Goal: Task Accomplishment & Management: Manage account settings

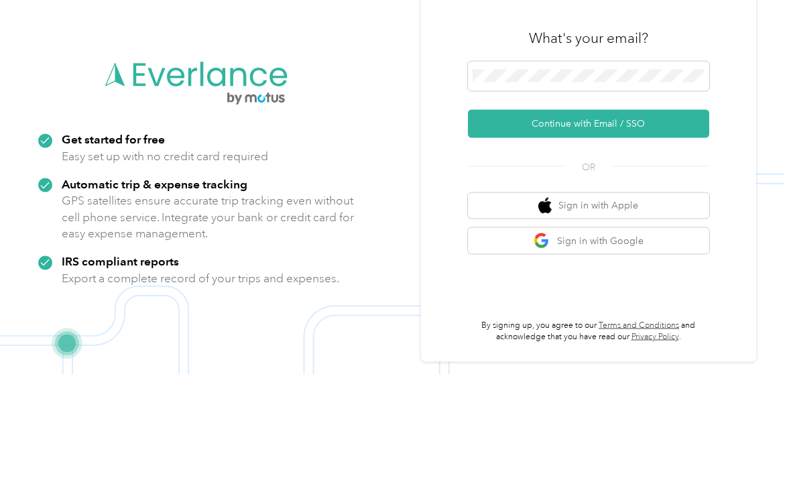
click at [589, 165] on span at bounding box center [588, 180] width 241 height 30
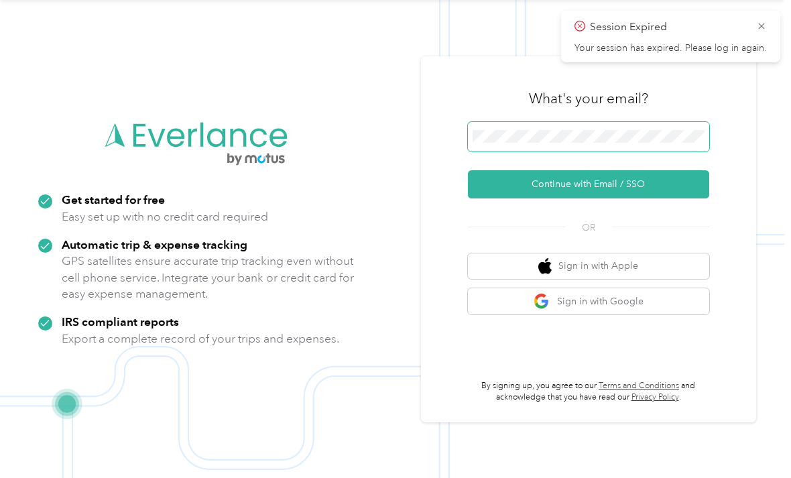
click at [586, 122] on span at bounding box center [588, 137] width 241 height 30
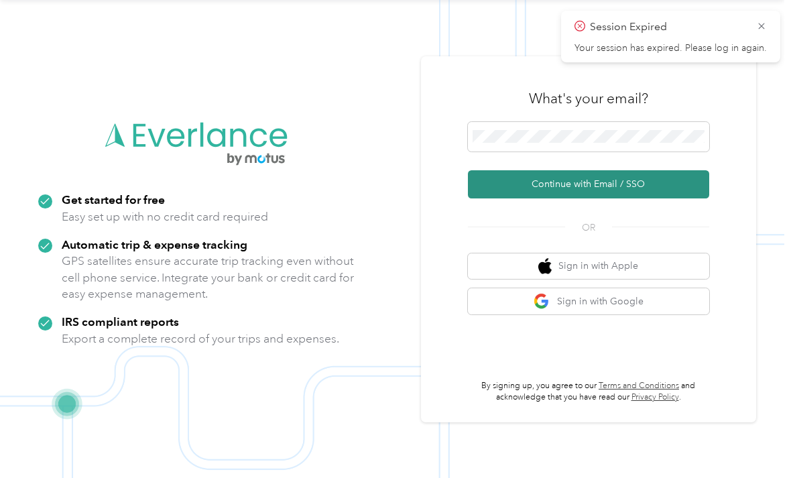
click at [659, 170] on button "Continue with Email / SSO" at bounding box center [588, 184] width 241 height 28
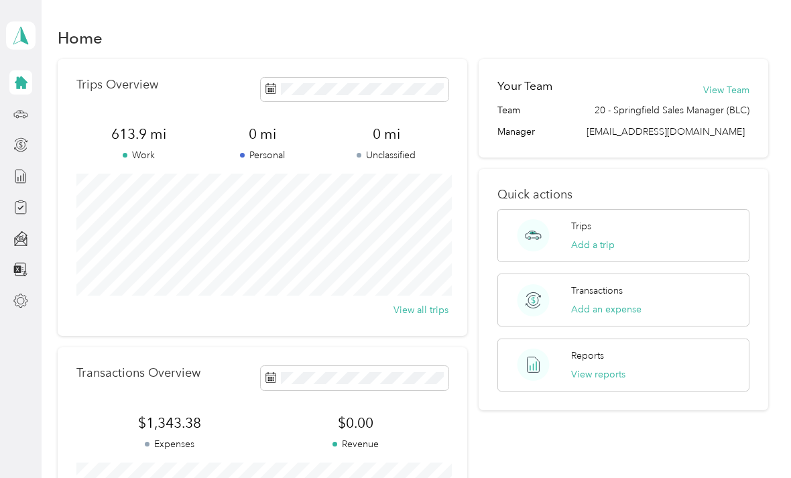
click at [728, 22] on div "Home Trips Overview 613.9 mi Work 0 mi Personal 0 mi Unclassified View all trip…" at bounding box center [413, 334] width 743 height 669
click at [17, 107] on icon at bounding box center [20, 114] width 15 height 15
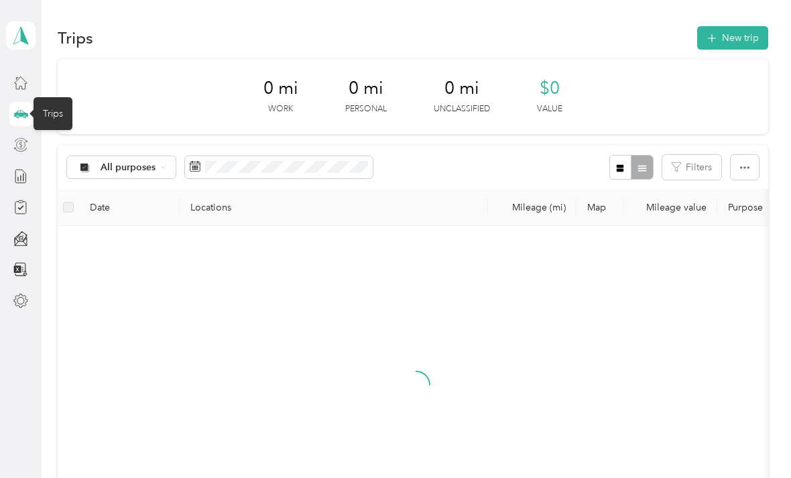
click at [27, 139] on icon at bounding box center [20, 144] width 15 height 15
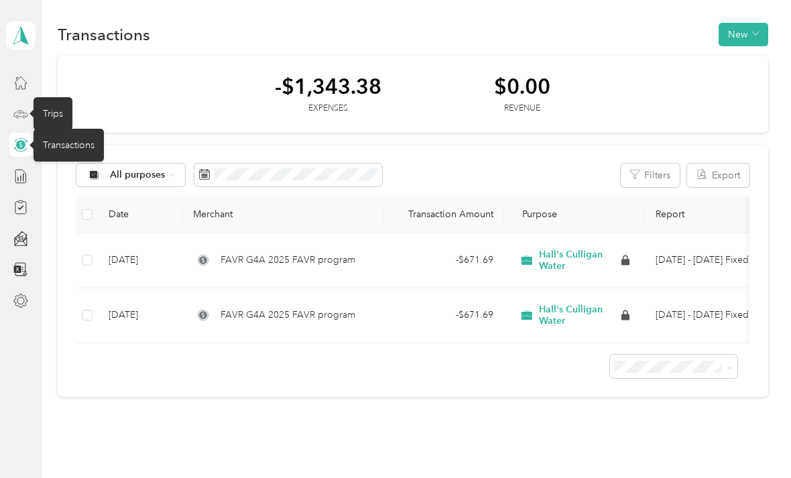
scroll to position [2, 0]
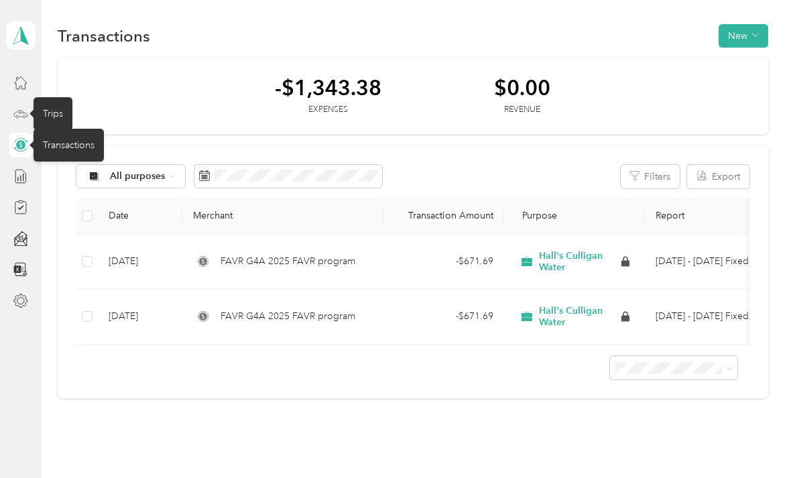
click at [232, 439] on div "Transactions New -$1,343.38 Expenses $0.00 Revenue All purposes Filters Export …" at bounding box center [413, 234] width 743 height 473
click at [231, 439] on div "Transactions New -$1,343.38 Expenses $0.00 Revenue All purposes Filters Export …" at bounding box center [413, 234] width 743 height 473
click at [28, 74] on div at bounding box center [20, 82] width 23 height 24
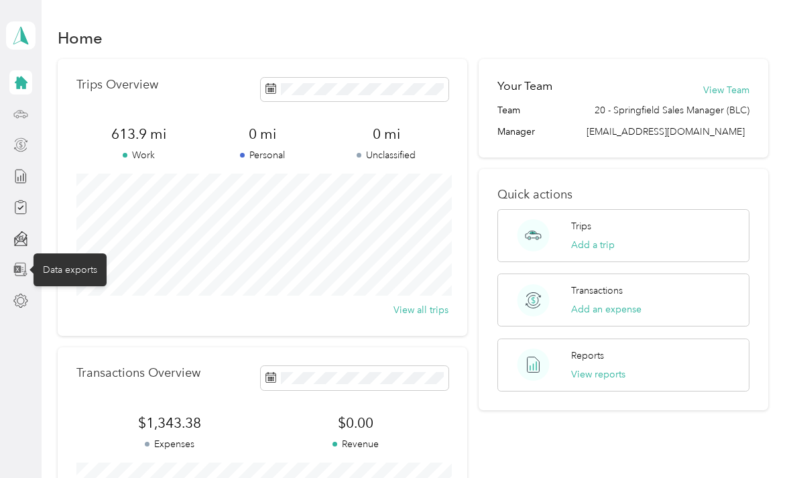
click at [19, 274] on icon at bounding box center [20, 269] width 15 height 15
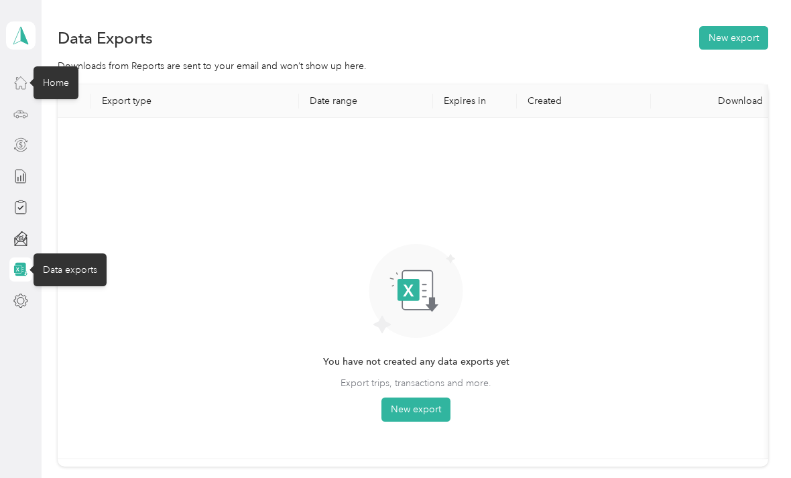
click at [20, 76] on icon at bounding box center [20, 82] width 15 height 15
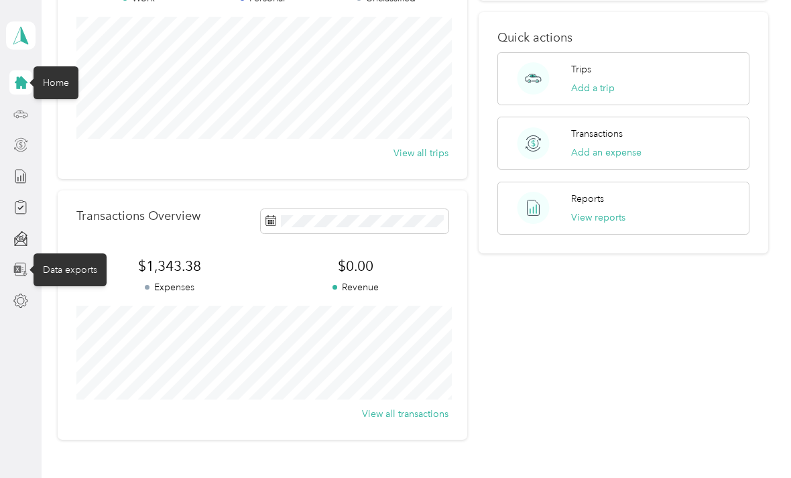
scroll to position [167, 0]
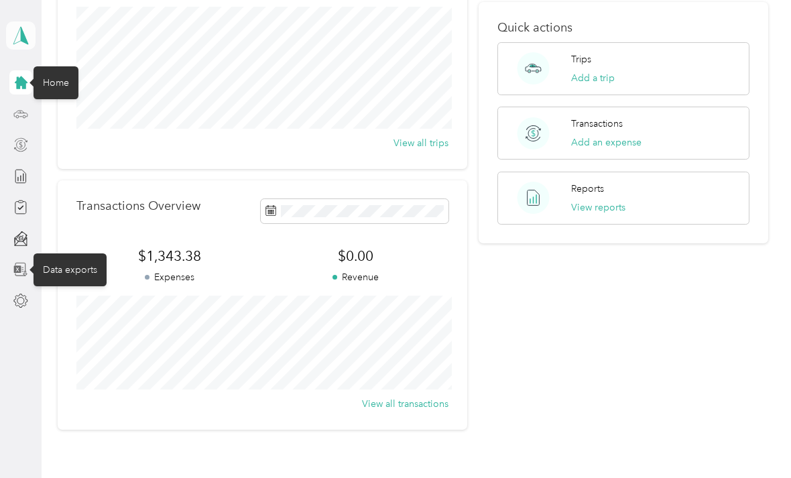
click at [24, 40] on polygon at bounding box center [24, 34] width 7 height 17
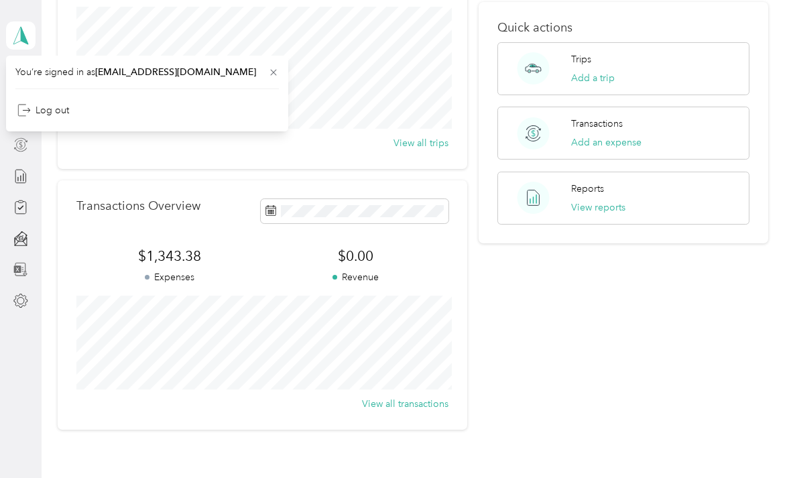
click at [117, 198] on div "Transactions Overview $1,343.38 Expenses $0.00 Revenue View all transactions" at bounding box center [263, 304] width 410 height 249
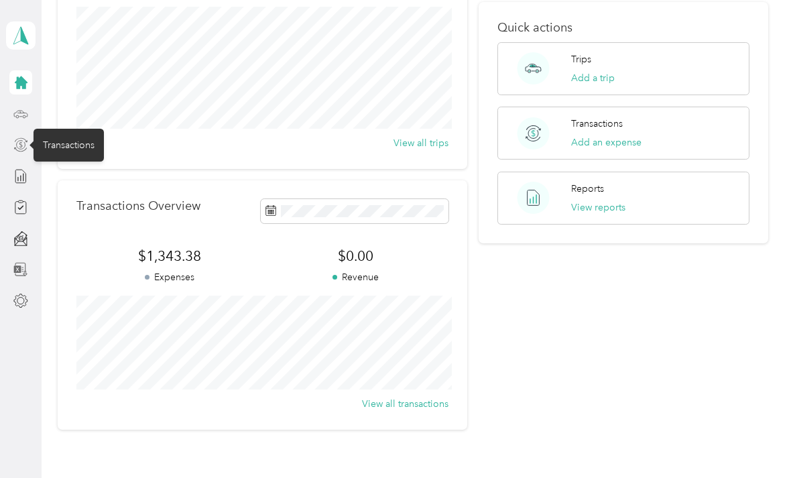
click at [34, 137] on div "Transactions" at bounding box center [69, 145] width 70 height 33
click at [24, 140] on icon at bounding box center [20, 144] width 15 height 15
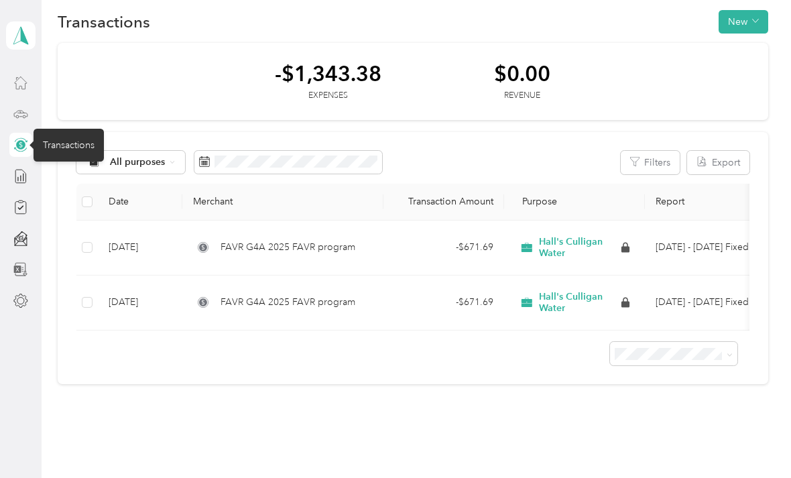
click at [78, 298] on td at bounding box center [86, 303] width 21 height 55
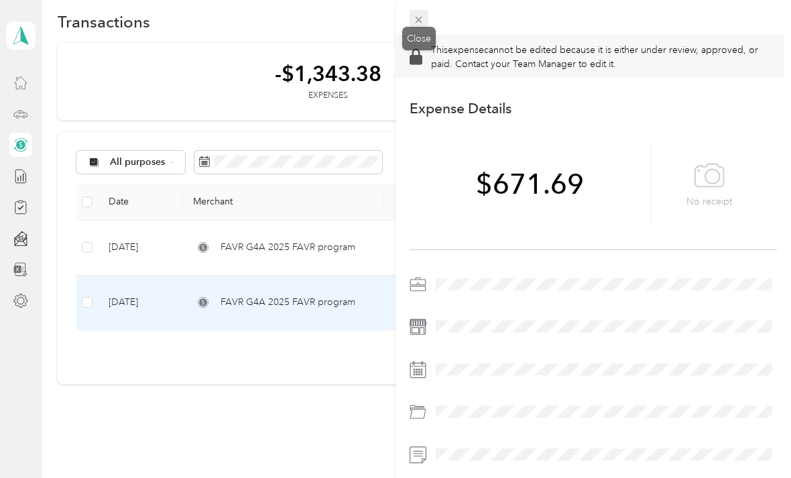
click at [419, 16] on icon at bounding box center [418, 19] width 11 height 11
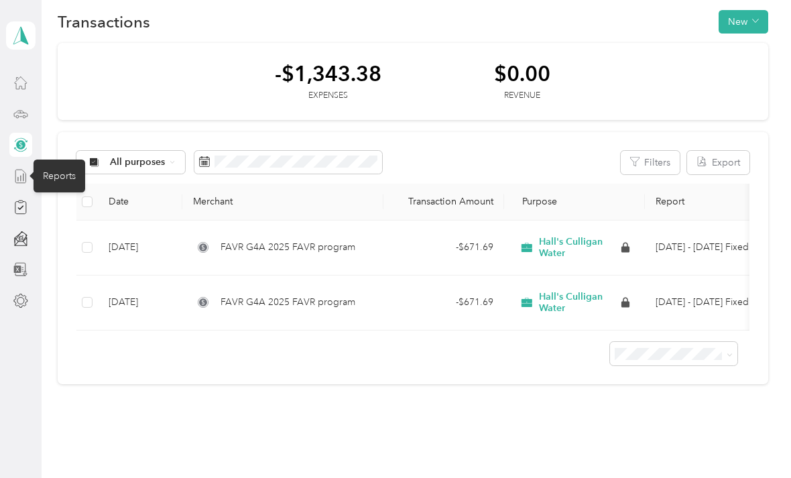
click at [25, 174] on icon at bounding box center [20, 176] width 10 height 13
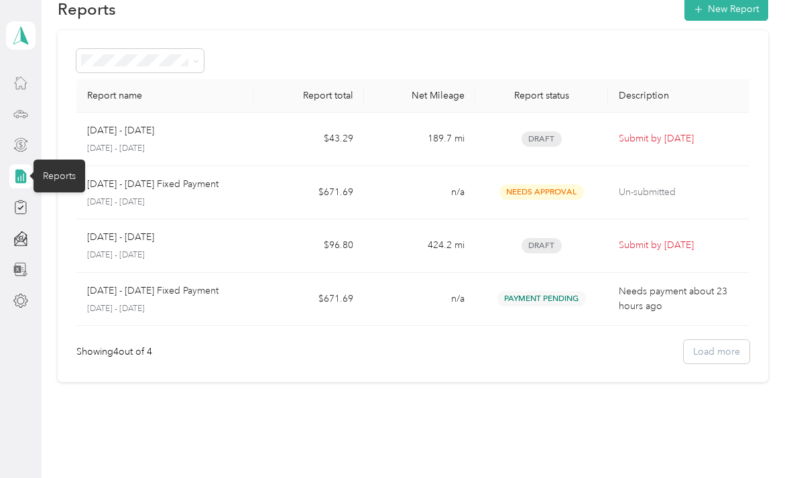
scroll to position [28, 0]
click at [25, 203] on icon at bounding box center [20, 208] width 11 height 12
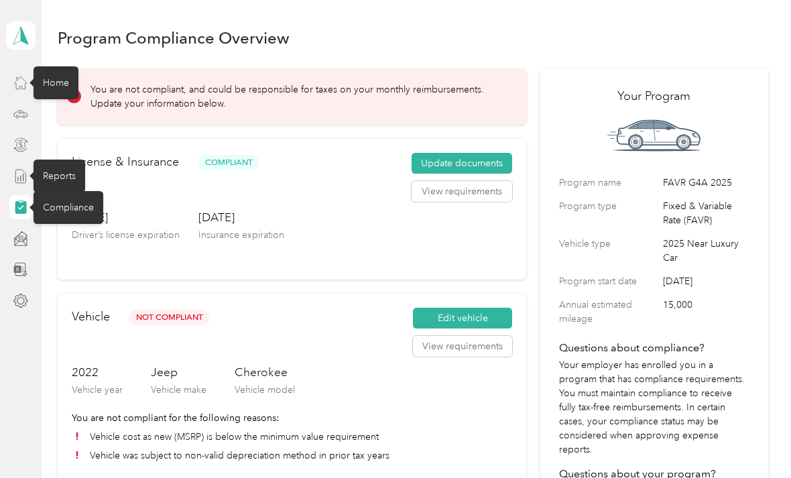
click at [27, 83] on icon at bounding box center [20, 82] width 15 height 15
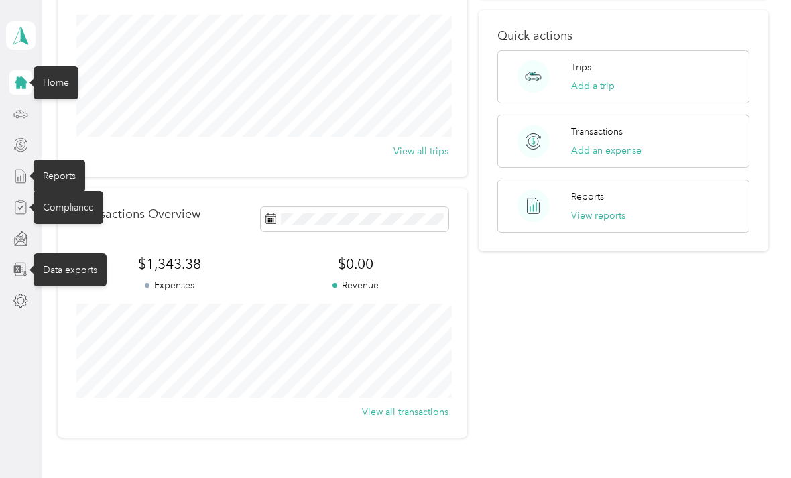
scroll to position [158, 0]
click at [26, 268] on icon at bounding box center [20, 269] width 15 height 15
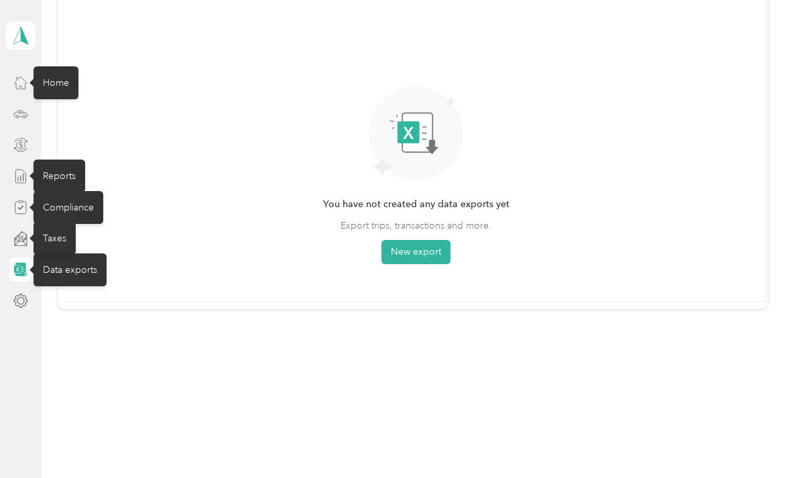
click at [25, 239] on icon at bounding box center [21, 241] width 12 height 8
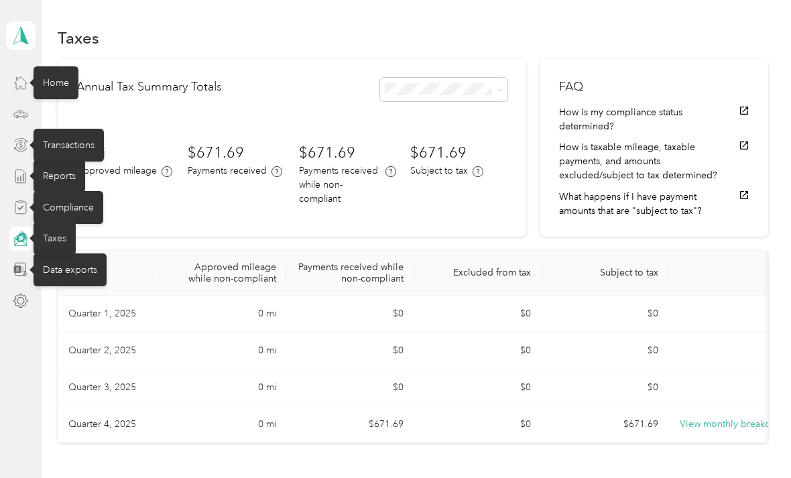
click at [27, 143] on icon at bounding box center [20, 144] width 15 height 15
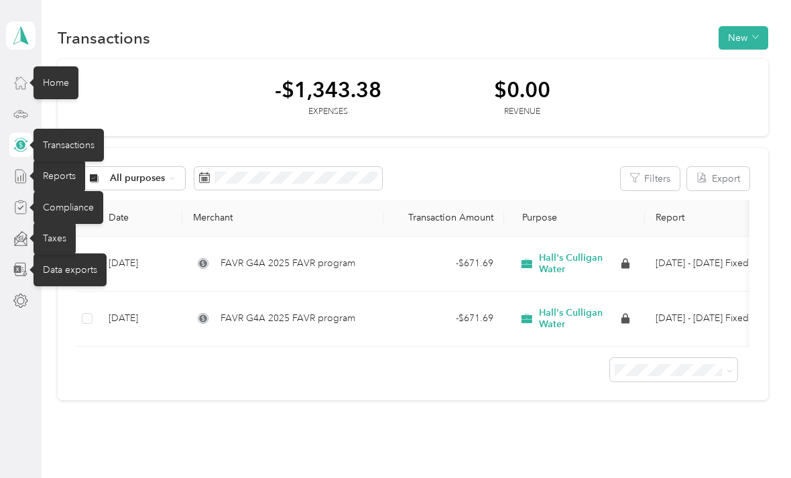
click at [150, 101] on div "-$1,343.38 Expenses $0.00 Revenue" at bounding box center [413, 98] width 710 height 78
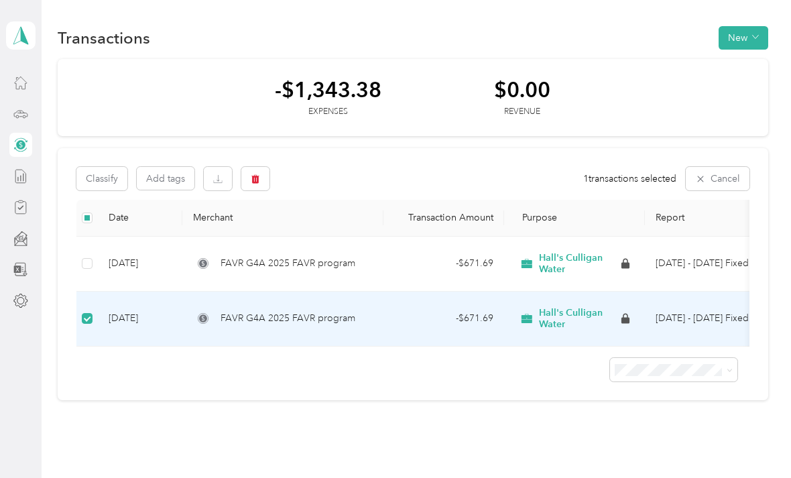
click at [186, 319] on td "FAVR G4A 2025 FAVR program" at bounding box center [282, 319] width 201 height 55
click at [258, 327] on td "FAVR G4A 2025 FAVR program" at bounding box center [282, 319] width 201 height 55
click at [205, 315] on icon at bounding box center [203, 319] width 8 height 8
click at [241, 313] on span "FAVR G4A 2025 FAVR program" at bounding box center [288, 318] width 135 height 15
click at [23, 88] on icon at bounding box center [20, 82] width 15 height 15
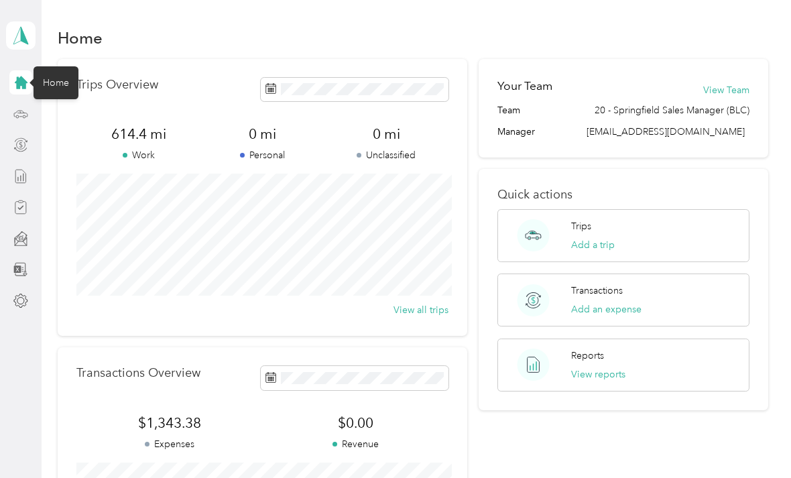
scroll to position [19, 0]
click at [618, 302] on button "Add an expense" at bounding box center [606, 309] width 70 height 14
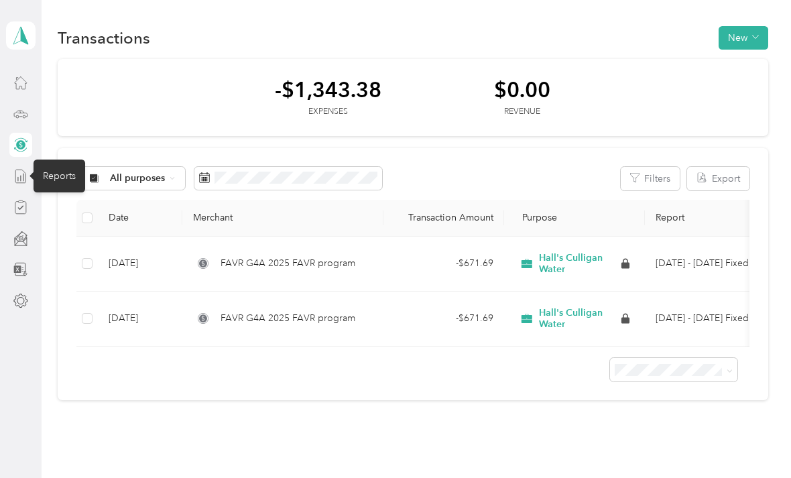
click at [20, 169] on icon at bounding box center [20, 176] width 15 height 15
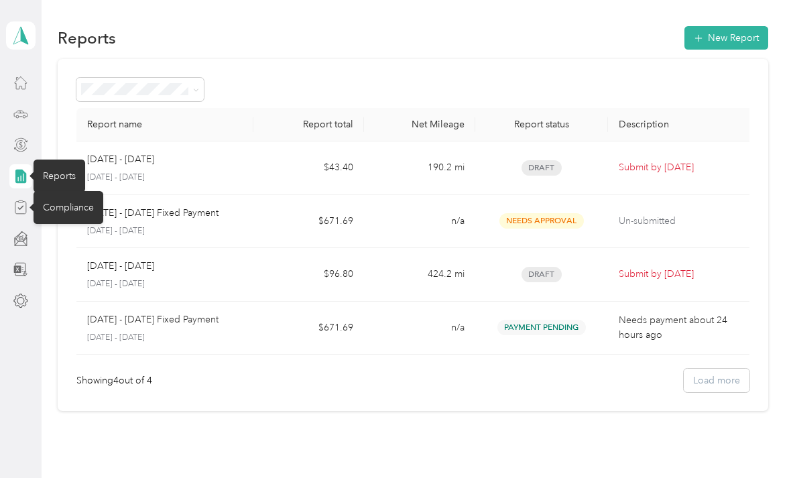
click at [22, 200] on icon at bounding box center [20, 207] width 15 height 15
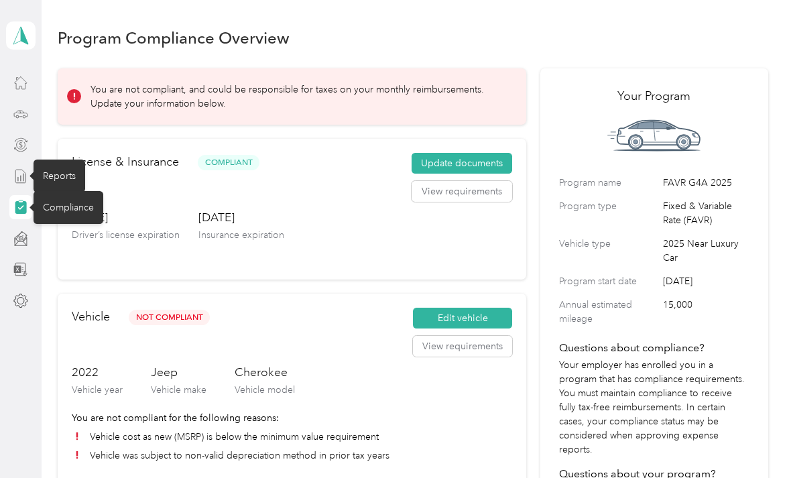
click at [27, 80] on icon at bounding box center [20, 82] width 15 height 15
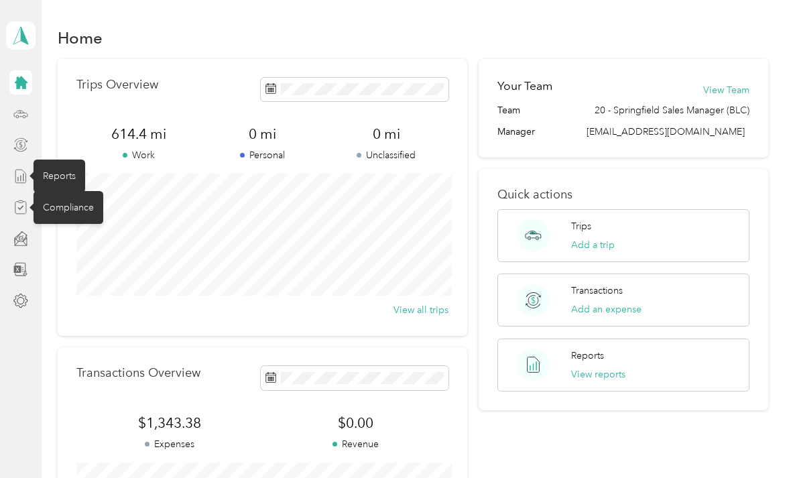
click at [23, 86] on icon at bounding box center [21, 82] width 13 height 13
click at [25, 173] on icon at bounding box center [20, 176] width 10 height 13
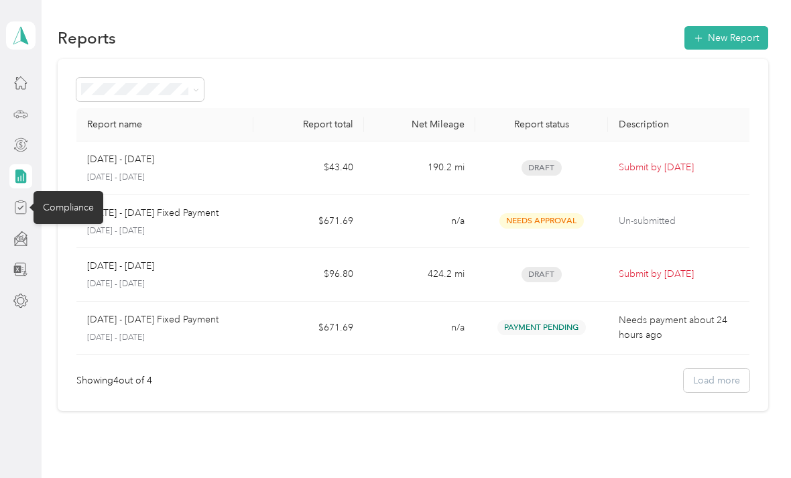
click at [20, 177] on icon at bounding box center [20, 176] width 11 height 14
click at [27, 74] on div at bounding box center [20, 82] width 23 height 24
